Goal: Task Accomplishment & Management: Manage account settings

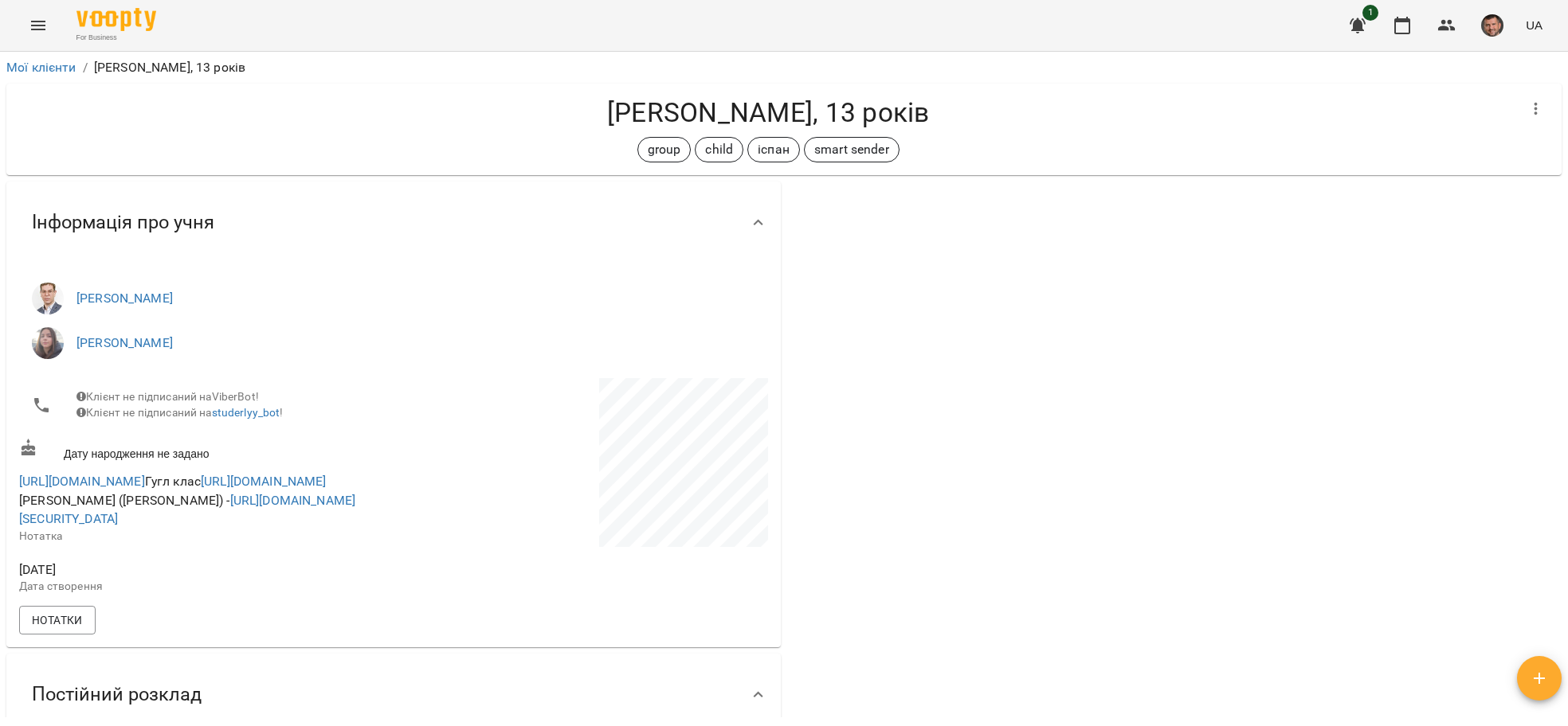
scroll to position [119, 0]
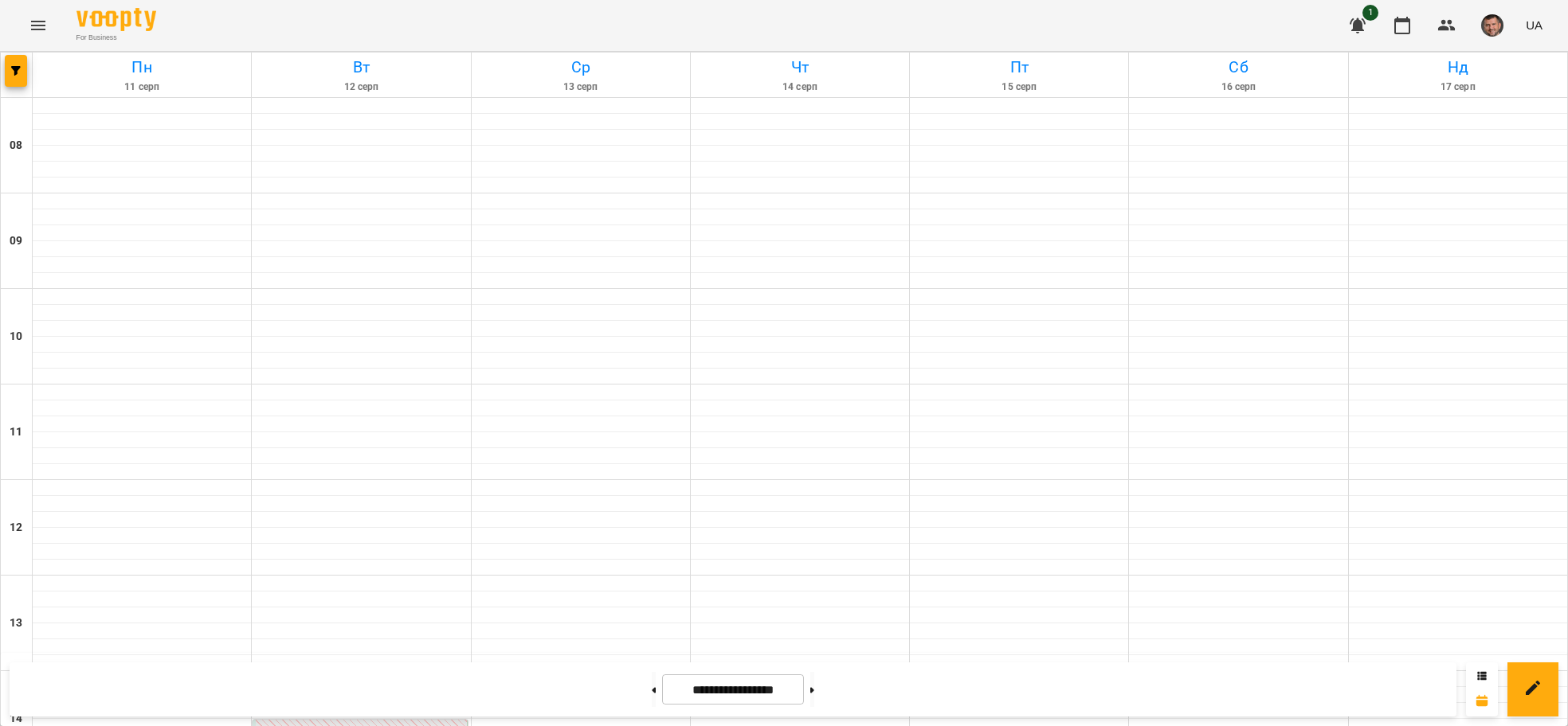
scroll to position [972, 0]
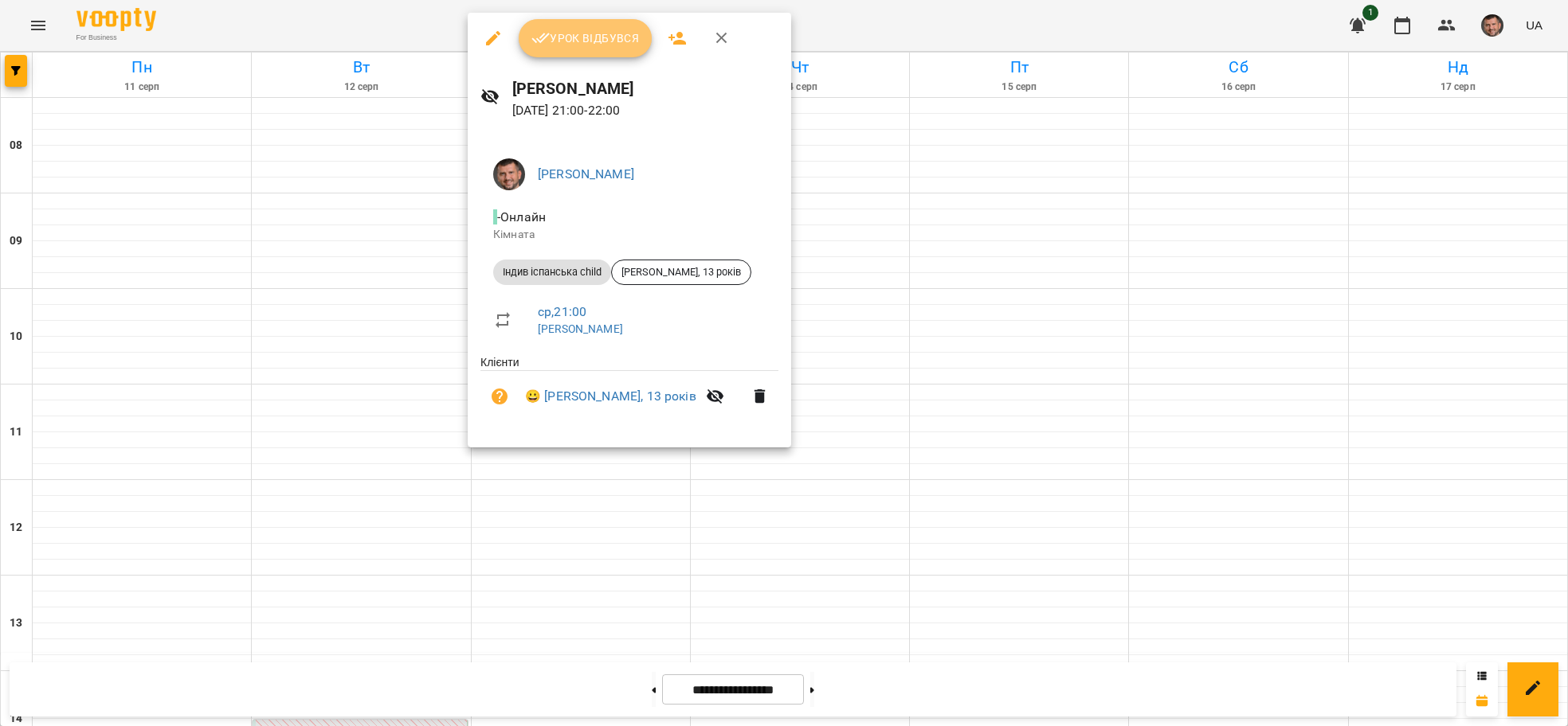
click at [572, 48] on button "Урок відбувся" at bounding box center [586, 38] width 134 height 38
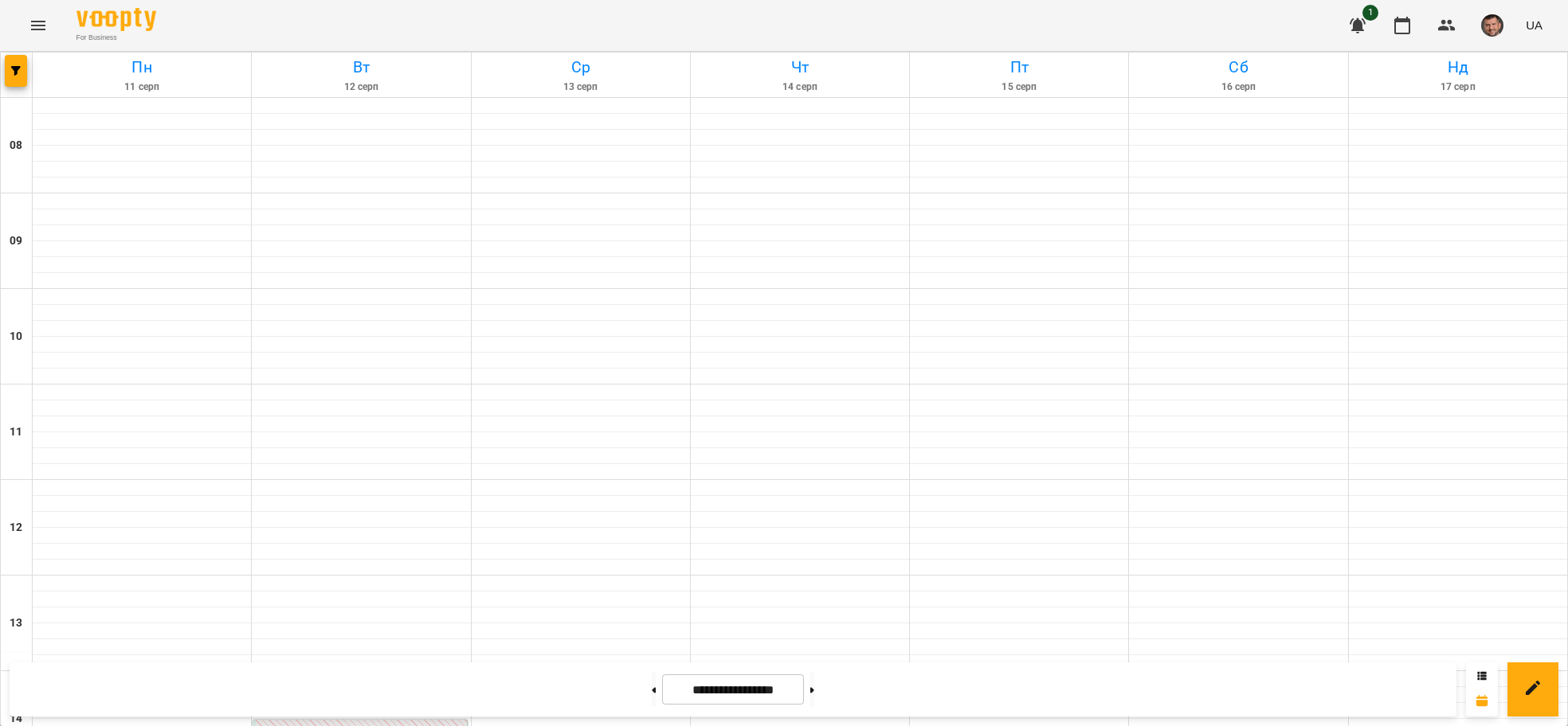
scroll to position [615, 0]
